Goal: Information Seeking & Learning: Learn about a topic

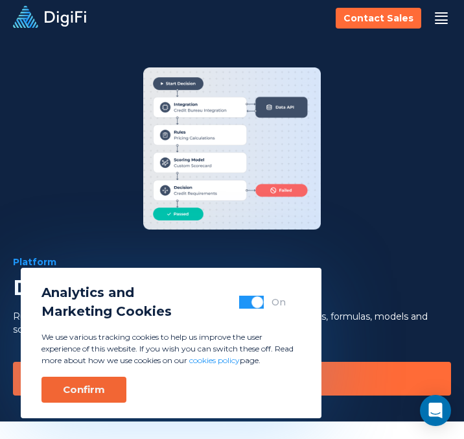
click at [86, 388] on div "Confirm" at bounding box center [84, 389] width 42 height 13
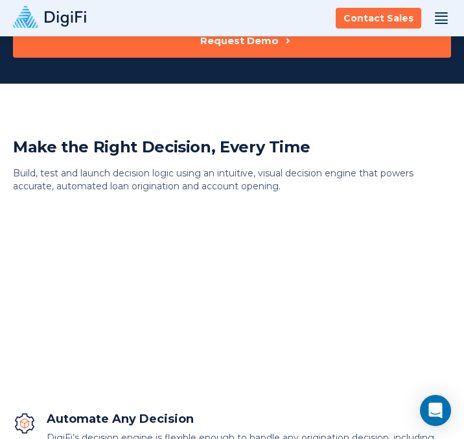
scroll to position [99, 0]
